Goal: Task Accomplishment & Management: Manage account settings

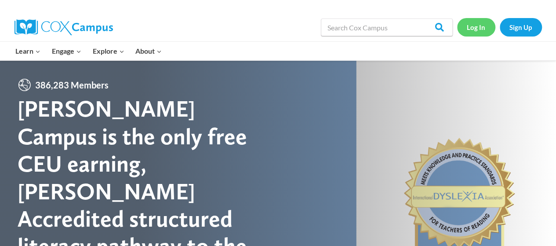
click at [476, 26] on link "Log In" at bounding box center [476, 27] width 38 height 18
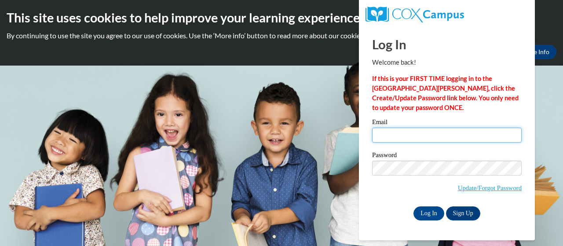
click at [412, 131] on input "Email" at bounding box center [446, 135] width 149 height 15
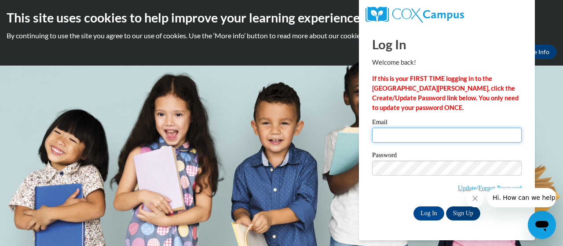
type input "[EMAIL_ADDRESS][DOMAIN_NAME]"
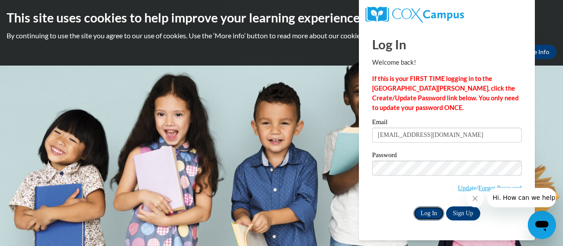
click at [428, 208] on input "Log In" at bounding box center [428, 213] width 31 height 14
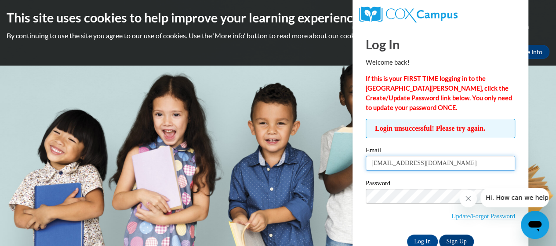
click at [429, 167] on input "[EMAIL_ADDRESS][DOMAIN_NAME]" at bounding box center [440, 163] width 149 height 15
type input "k"
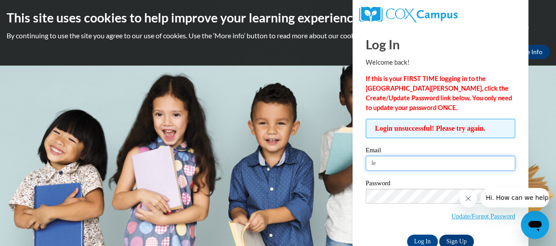
type input "l"
type input "kelsey.mccorkle"
